Goal: Information Seeking & Learning: Learn about a topic

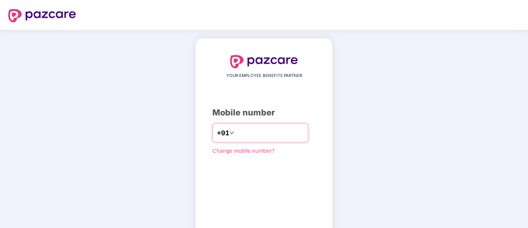
click at [251, 129] on input "number" at bounding box center [270, 132] width 68 height 13
type input "**********"
click at [405, 107] on div "**********" at bounding box center [264, 152] width 528 height 245
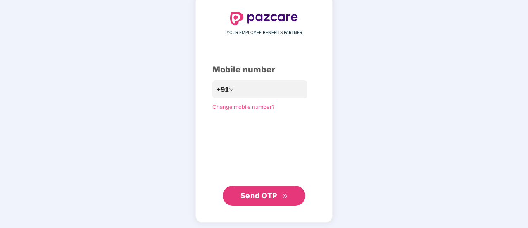
scroll to position [45, 0]
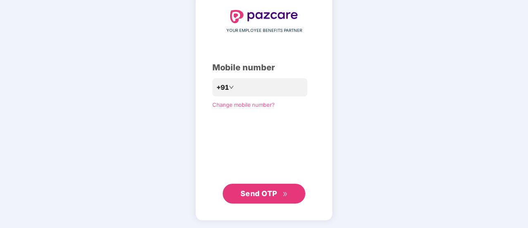
click at [262, 195] on span "Send OTP" at bounding box center [259, 193] width 37 height 9
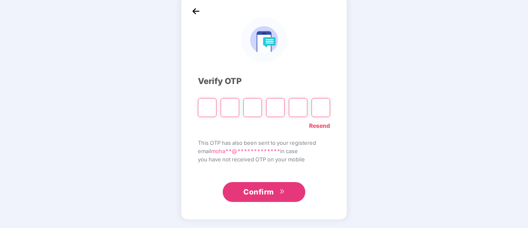
scroll to position [41, 0]
type input "*"
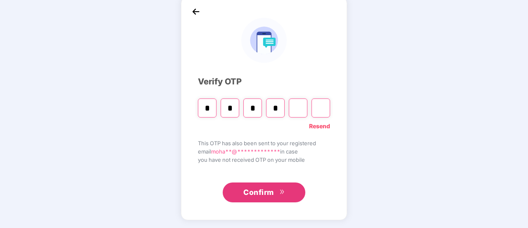
type input "*"
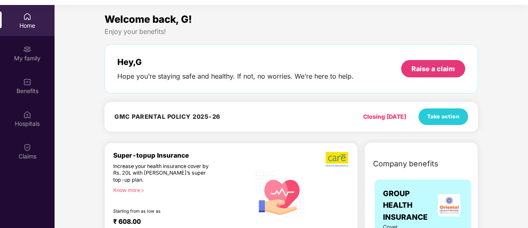
scroll to position [46, 0]
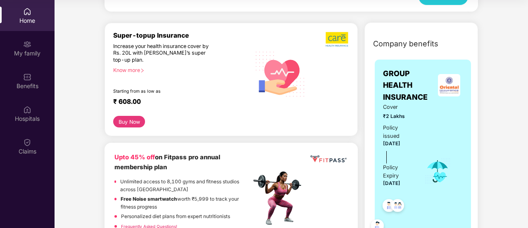
scroll to position [116, 0]
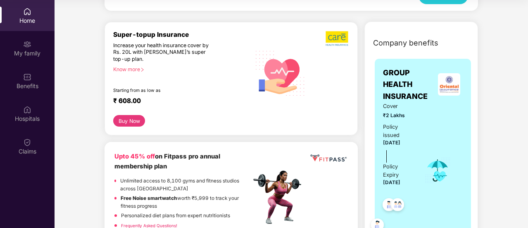
click at [131, 69] on div "Know more" at bounding box center [179, 69] width 133 height 6
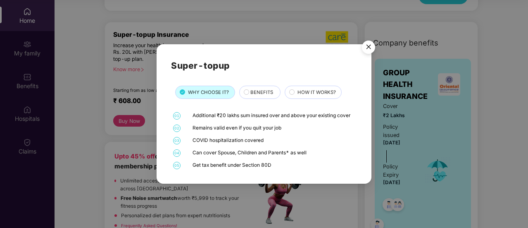
click at [262, 91] on span "BENEFITS" at bounding box center [261, 91] width 23 height 7
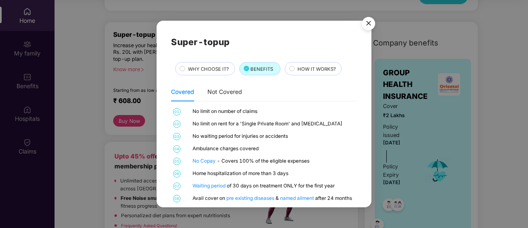
click at [304, 67] on span "HOW IT WORKS?" at bounding box center [317, 68] width 38 height 7
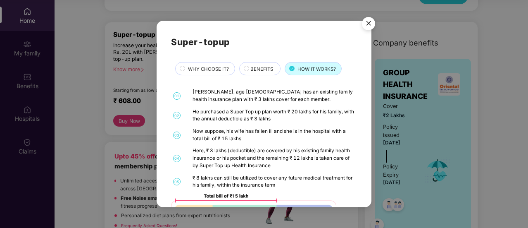
click at [365, 138] on div "Super-topup WHY CHOOSE IT? BENEFITS HOW IT WORKS? 01 [PERSON_NAME], age [DEMOGR…" at bounding box center [264, 114] width 215 height 186
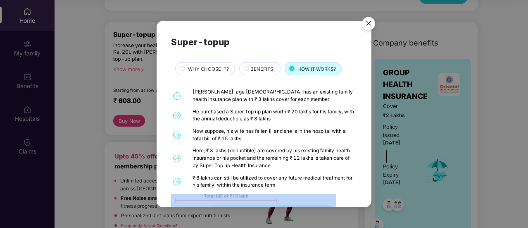
drag, startPoint x: 372, startPoint y: 146, endPoint x: 371, endPoint y: 187, distance: 41.4
click at [371, 187] on div "Super-topup WHY CHOOSE IT? BENEFITS HOW IT WORKS? 01 [PERSON_NAME], age [DEMOGR…" at bounding box center [264, 114] width 528 height 228
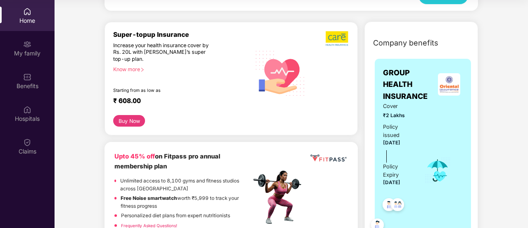
click at [201, 117] on div "Buy Now" at bounding box center [231, 121] width 236 height 12
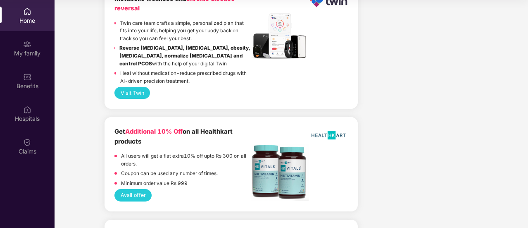
scroll to position [1604, 0]
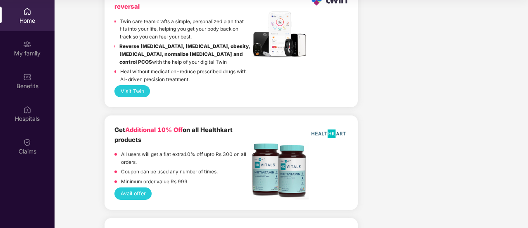
click at [138, 91] on button "Visit Twin" at bounding box center [132, 91] width 36 height 12
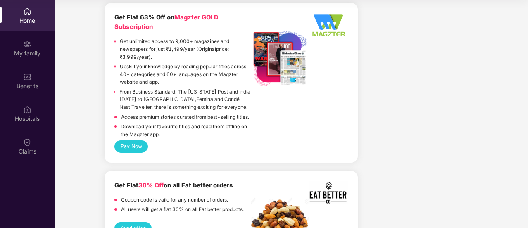
scroll to position [2066, 0]
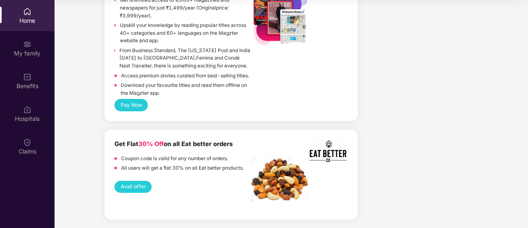
click at [132, 189] on button "Avail offer" at bounding box center [132, 187] width 37 height 12
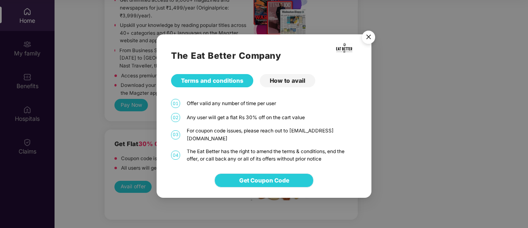
click at [266, 176] on span "Get Coupon Code" at bounding box center [264, 180] width 50 height 9
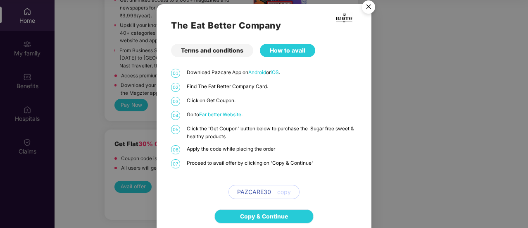
click at [255, 214] on link "Copy & Continue" at bounding box center [264, 216] width 48 height 9
click at [370, 3] on img "Close" at bounding box center [368, 8] width 23 height 23
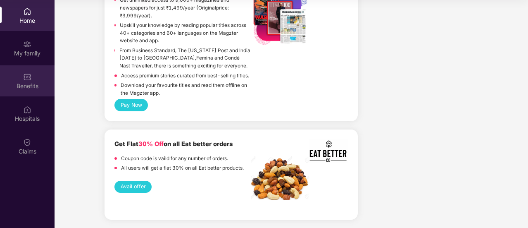
click at [19, 81] on div "Benefits" at bounding box center [27, 80] width 55 height 31
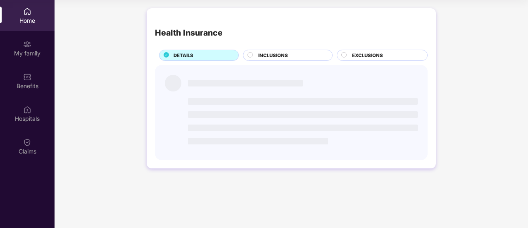
scroll to position [0, 0]
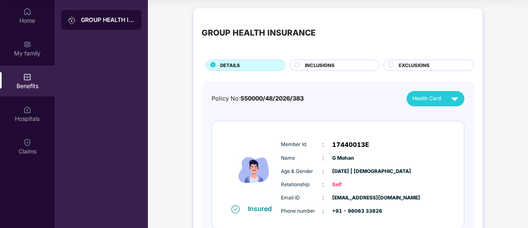
click at [352, 105] on div "Policy No: 550000/48/2026/383 Health Card" at bounding box center [338, 98] width 253 height 15
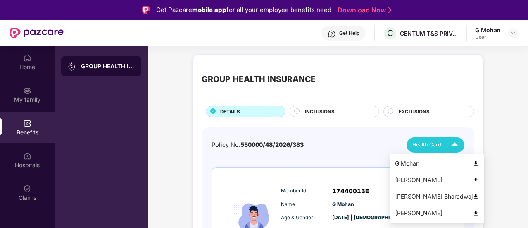
click at [443, 141] on div "Health Card" at bounding box center [438, 145] width 50 height 14
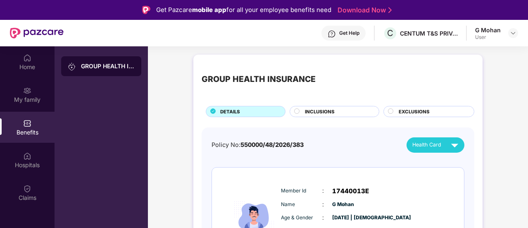
click at [332, 112] on span "INCLUSIONS" at bounding box center [320, 111] width 30 height 7
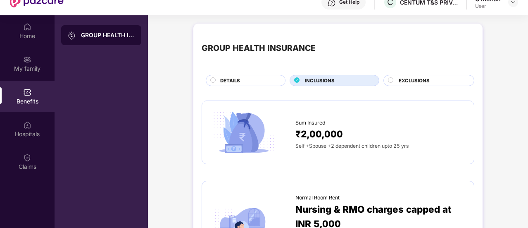
scroll to position [46, 0]
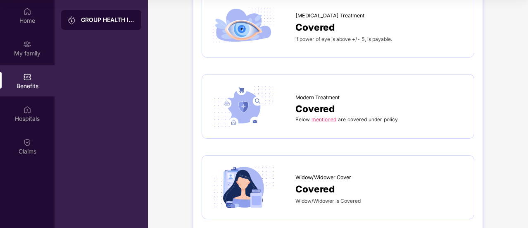
scroll to position [1356, 0]
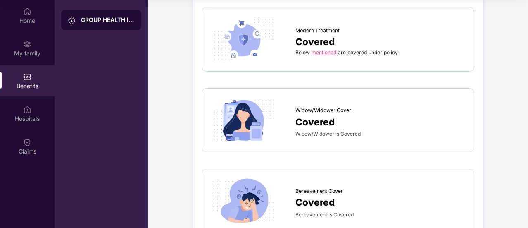
click at [319, 49] on link "mentioned" at bounding box center [324, 52] width 25 height 6
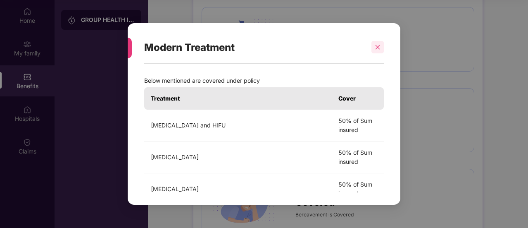
click at [375, 49] on icon "close" at bounding box center [378, 47] width 6 height 6
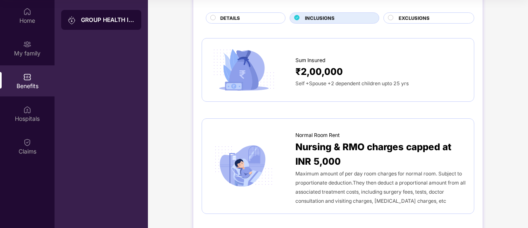
scroll to position [31, 0]
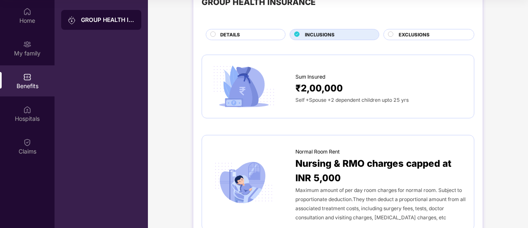
click at [406, 35] on span "EXCLUSIONS" at bounding box center [414, 34] width 31 height 7
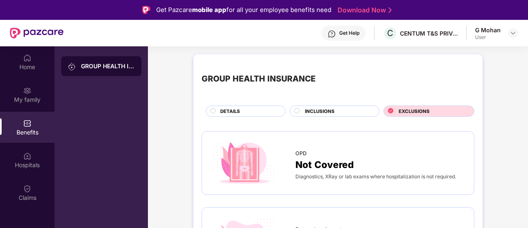
scroll to position [0, 0]
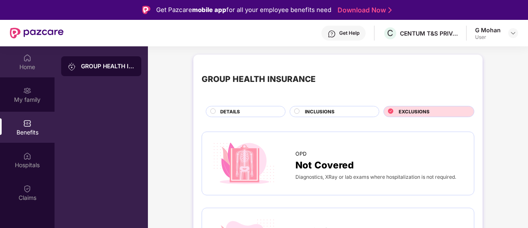
click at [27, 65] on div "Home" at bounding box center [27, 67] width 55 height 8
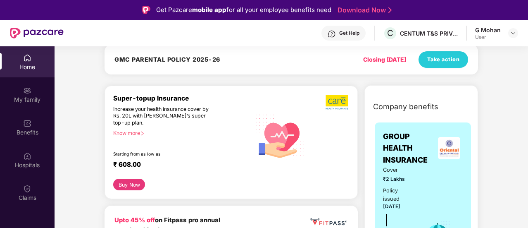
scroll to position [132, 0]
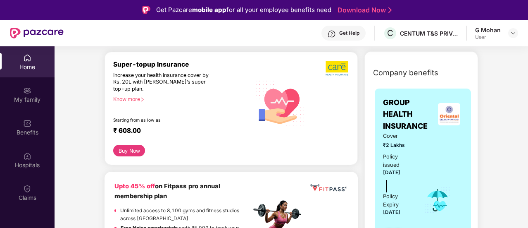
click at [127, 100] on div "Know more" at bounding box center [179, 99] width 133 height 6
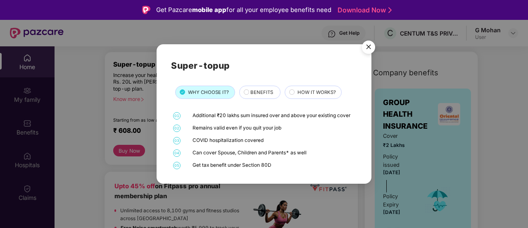
click at [270, 93] on span "BENEFITS" at bounding box center [261, 91] width 23 height 7
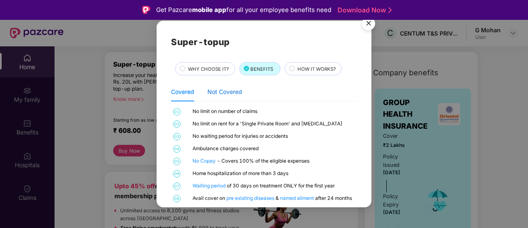
click at [235, 92] on div "Not Covered" at bounding box center [225, 91] width 35 height 9
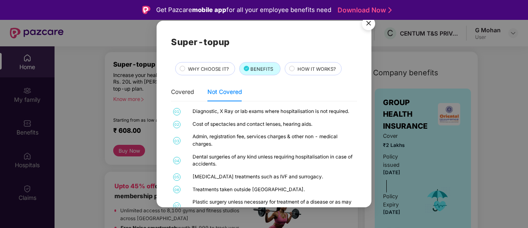
click at [367, 27] on img "Close" at bounding box center [368, 24] width 23 height 23
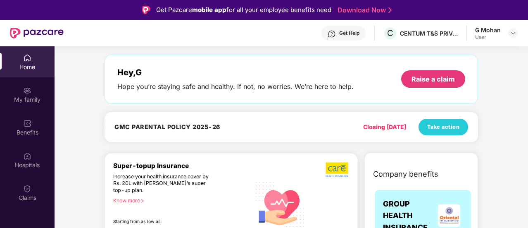
scroll to position [0, 0]
